Goal: Information Seeking & Learning: Learn about a topic

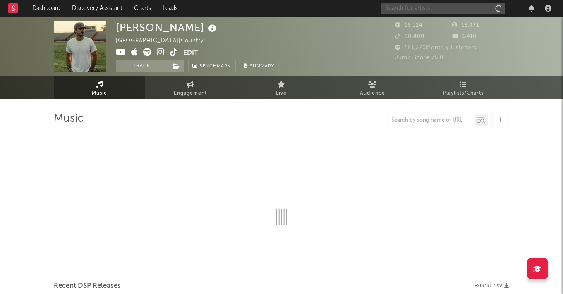
click at [462, 7] on input "text" at bounding box center [443, 8] width 124 height 10
type input "big yella"
select select "6m"
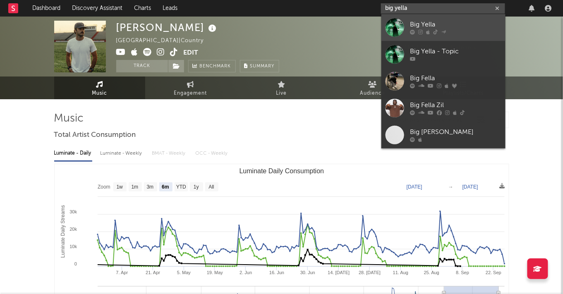
type input "big yella"
click at [458, 18] on link "Big Yella" at bounding box center [444, 27] width 124 height 27
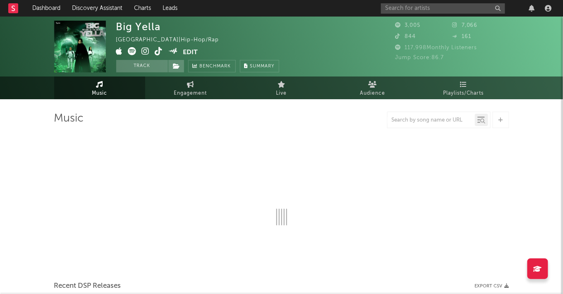
select select "1w"
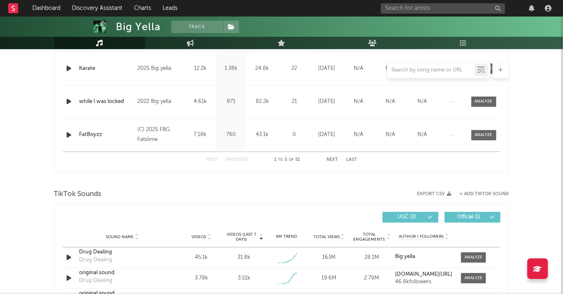
scroll to position [431, 0]
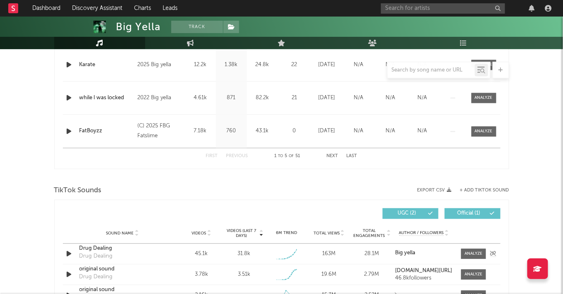
click at [101, 252] on div "Drug Dealing" at bounding box center [122, 249] width 86 height 8
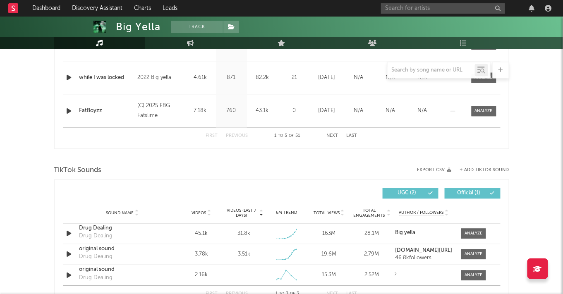
scroll to position [457, 0]
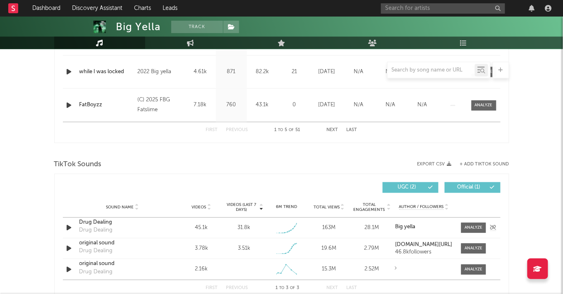
click at [107, 219] on div "Drug Dealing" at bounding box center [122, 223] width 86 height 8
